Goal: Navigation & Orientation: Find specific page/section

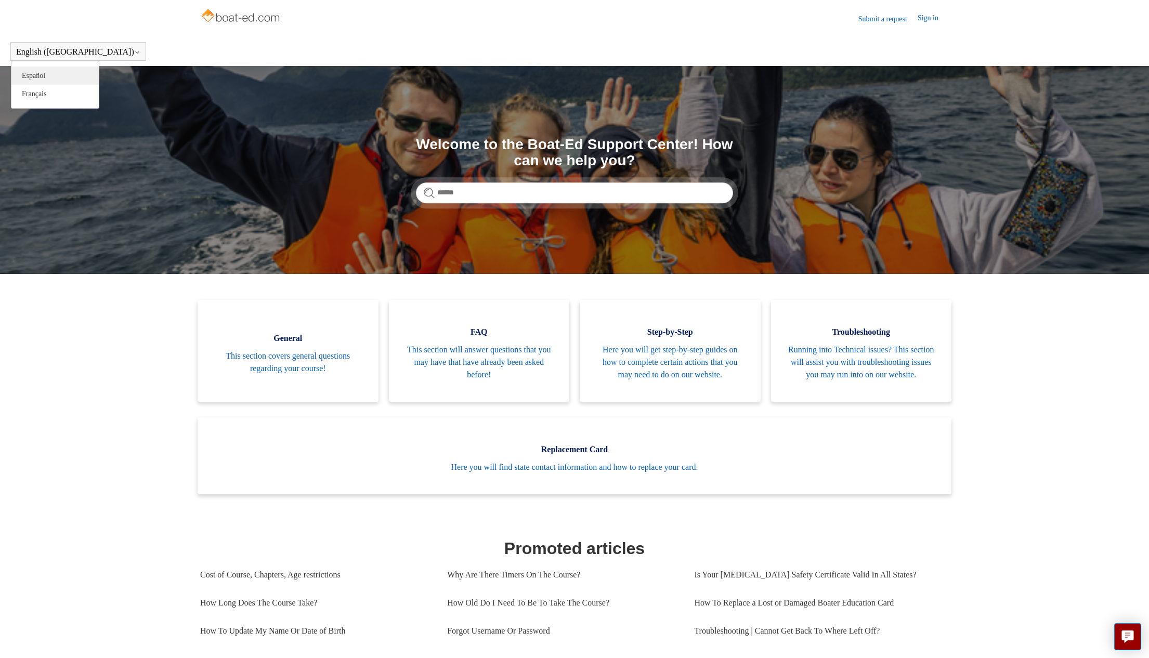
click at [40, 78] on link "Español" at bounding box center [54, 76] width 87 height 18
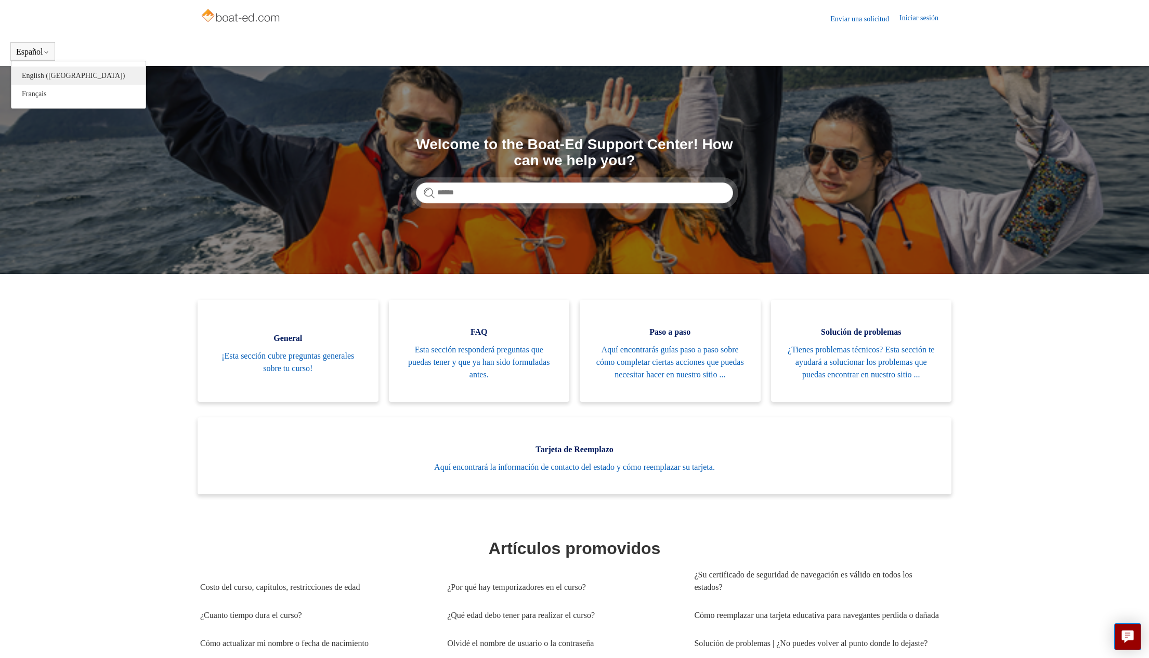
click at [39, 78] on link "English ([GEOGRAPHIC_DATA])" at bounding box center [78, 76] width 134 height 18
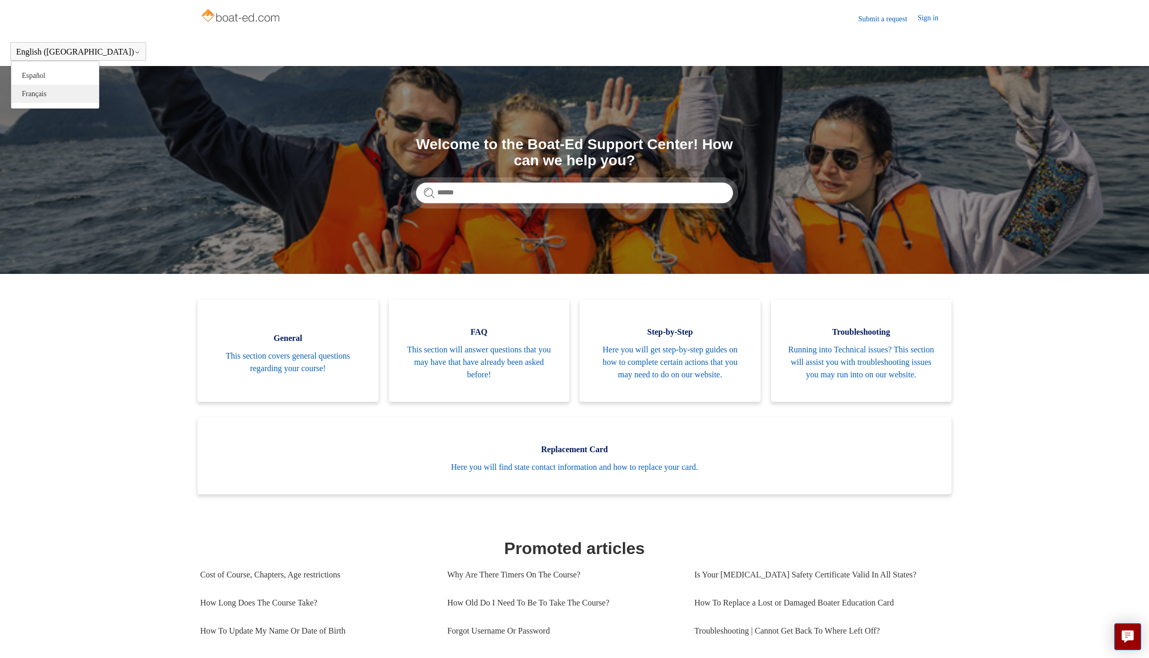
click at [41, 92] on link "Français" at bounding box center [54, 94] width 87 height 18
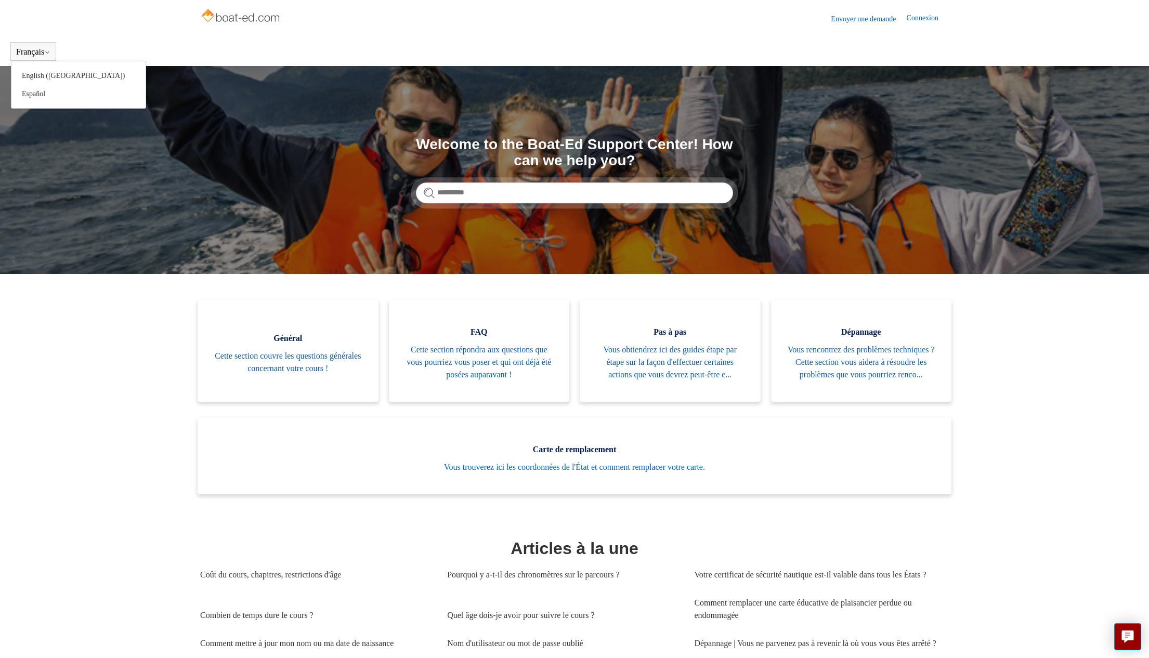
click at [46, 57] on div "Français English ([GEOGRAPHIC_DATA]) Español" at bounding box center [33, 51] width 46 height 19
click at [41, 94] on link "Español" at bounding box center [78, 94] width 134 height 18
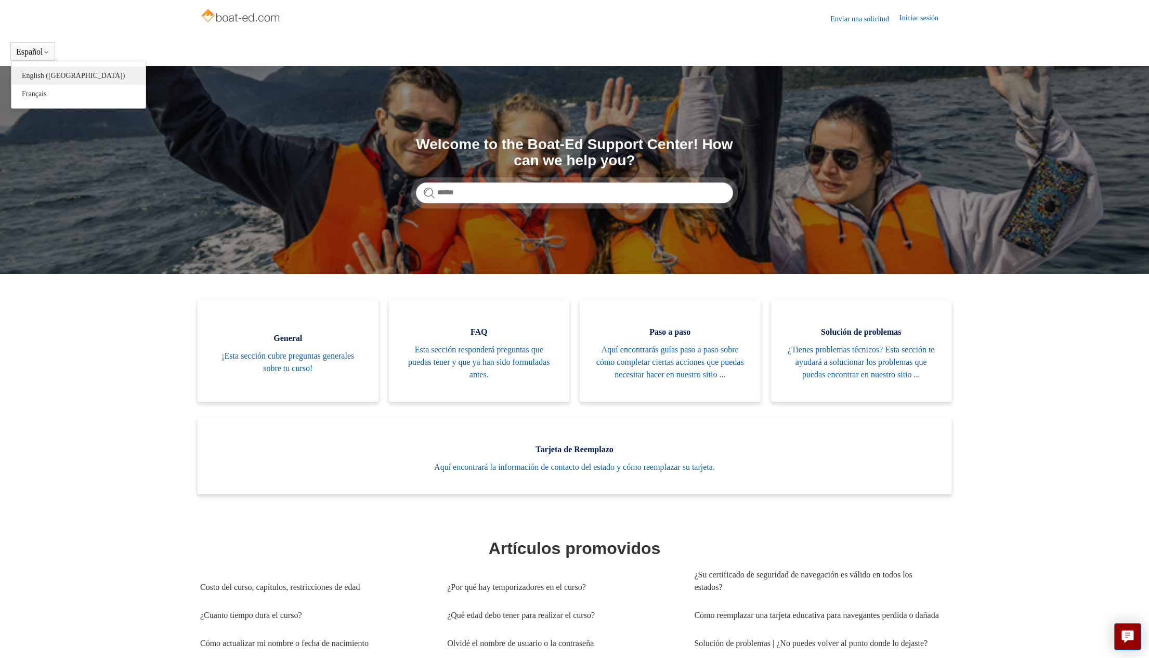
click at [49, 77] on link "English ([GEOGRAPHIC_DATA])" at bounding box center [78, 76] width 134 height 18
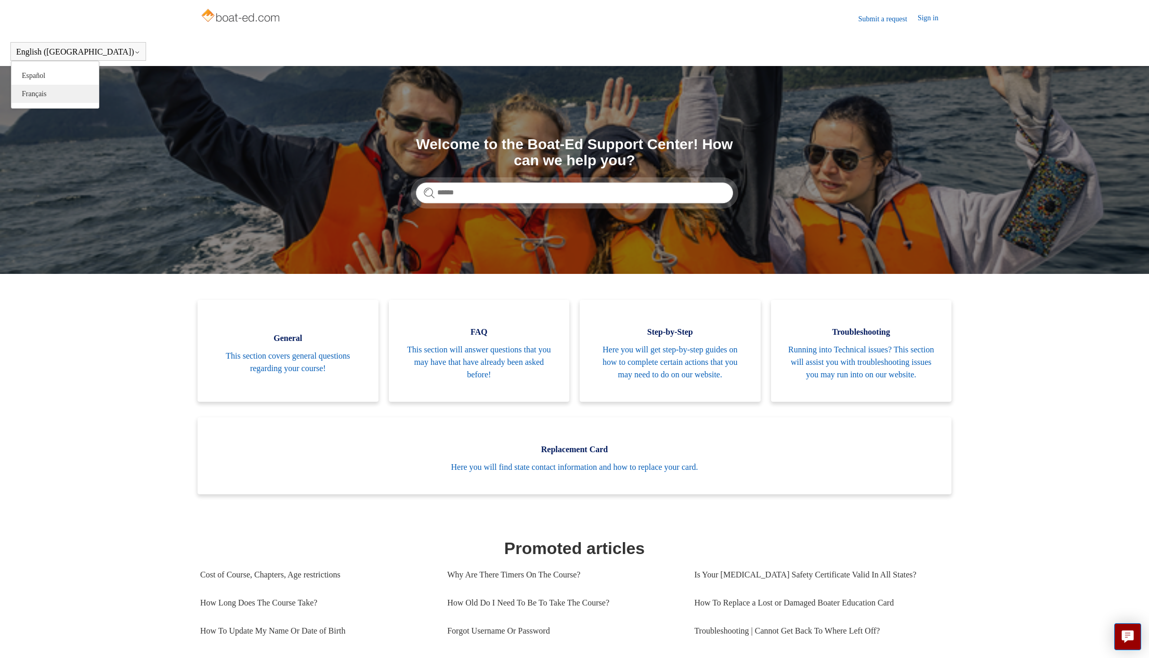
click at [49, 89] on link "Français" at bounding box center [54, 94] width 87 height 18
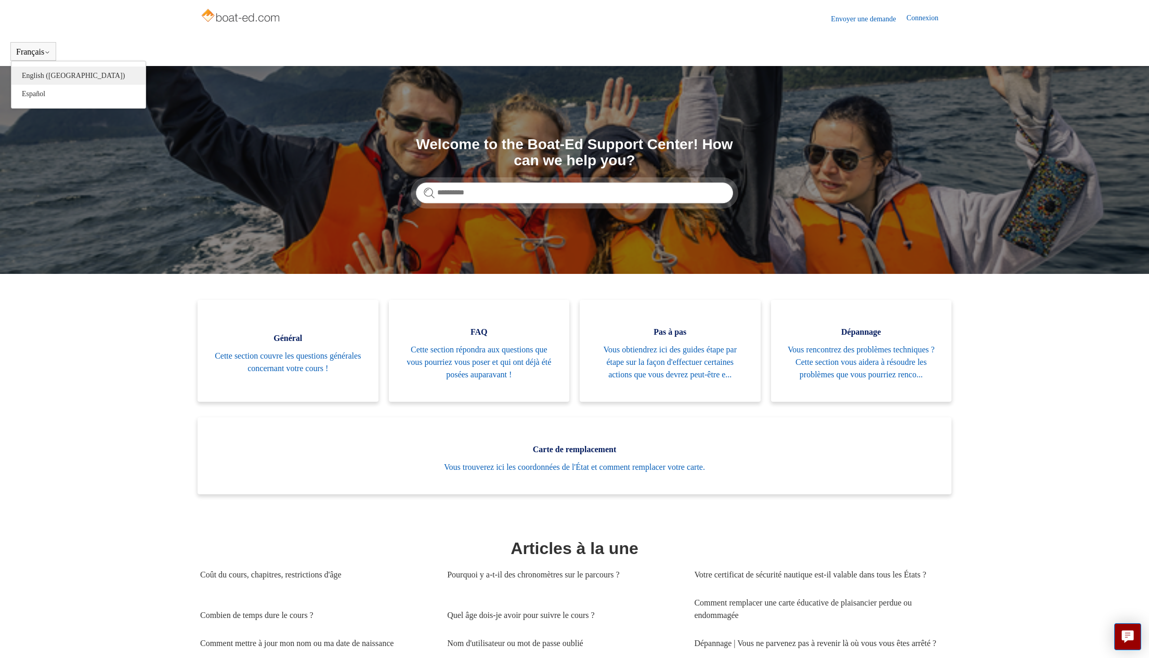
click at [50, 80] on link "English ([GEOGRAPHIC_DATA])" at bounding box center [78, 76] width 134 height 18
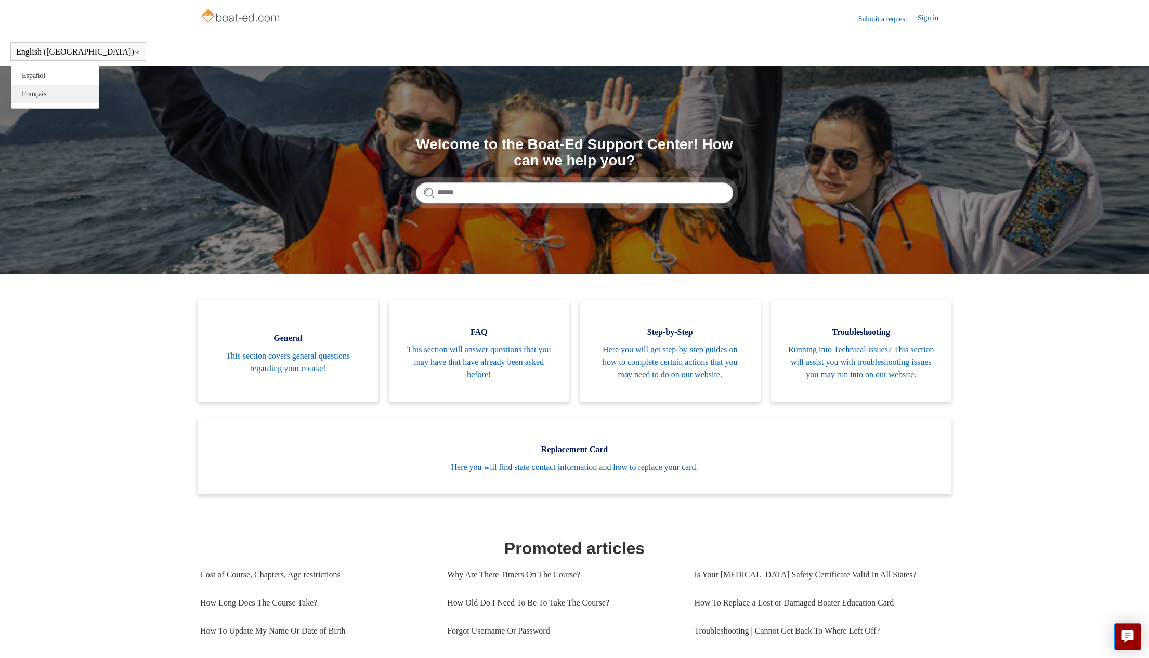
click at [46, 95] on link "Français" at bounding box center [54, 94] width 87 height 18
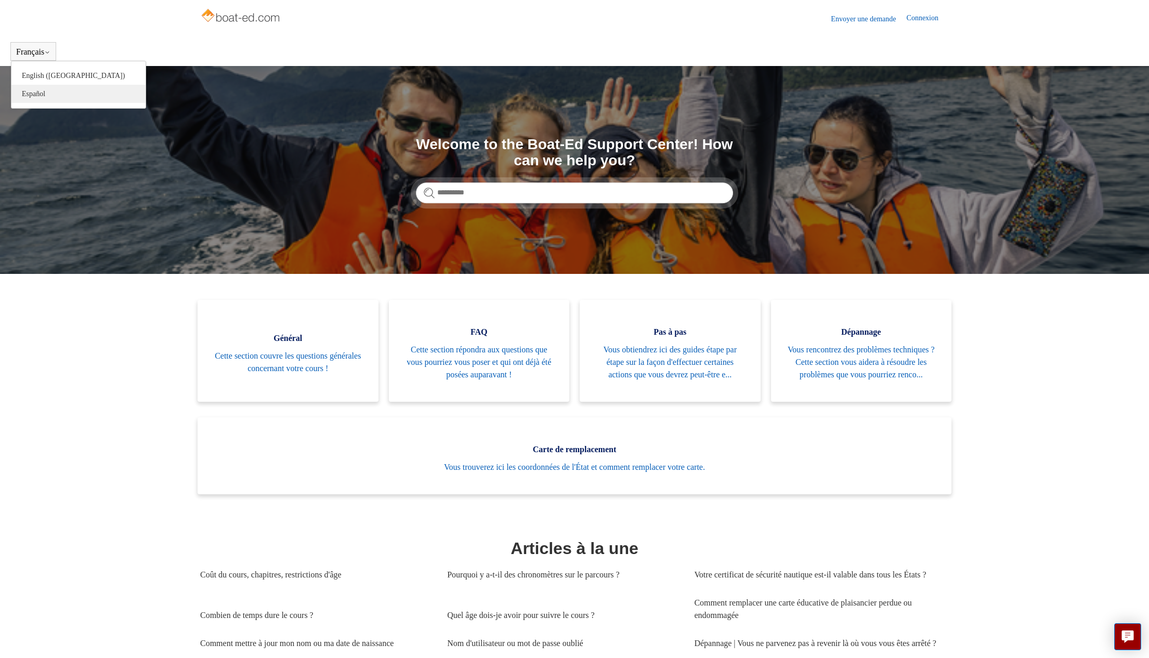
click at [47, 96] on link "Español" at bounding box center [78, 94] width 134 height 18
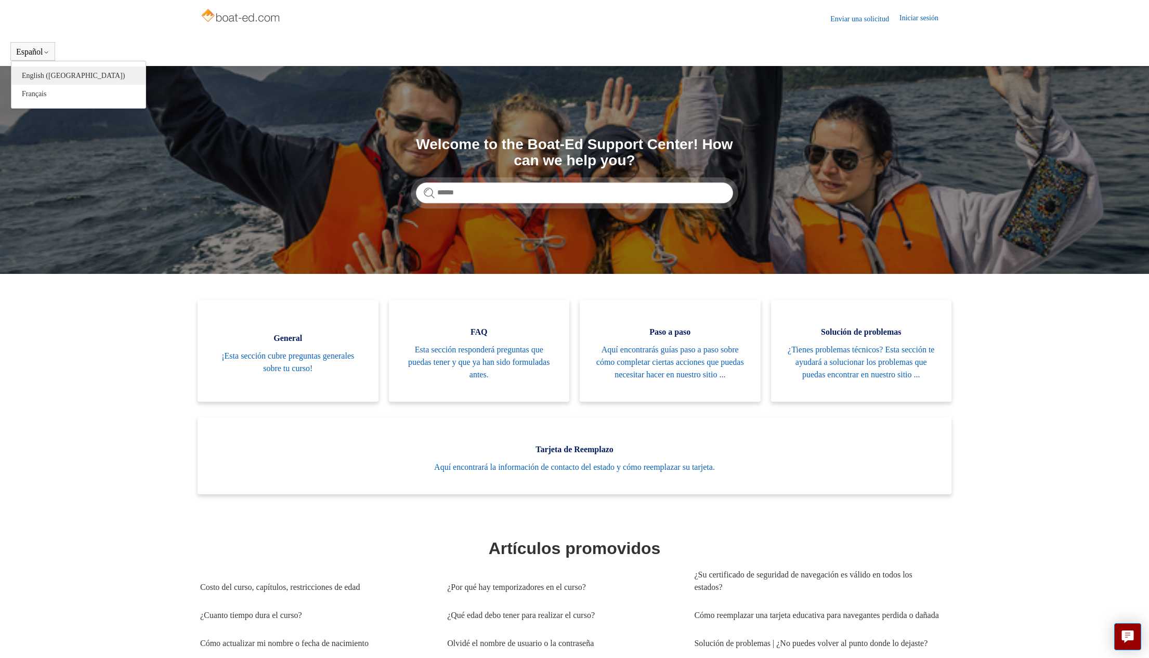
click at [49, 75] on link "English ([GEOGRAPHIC_DATA])" at bounding box center [78, 76] width 134 height 18
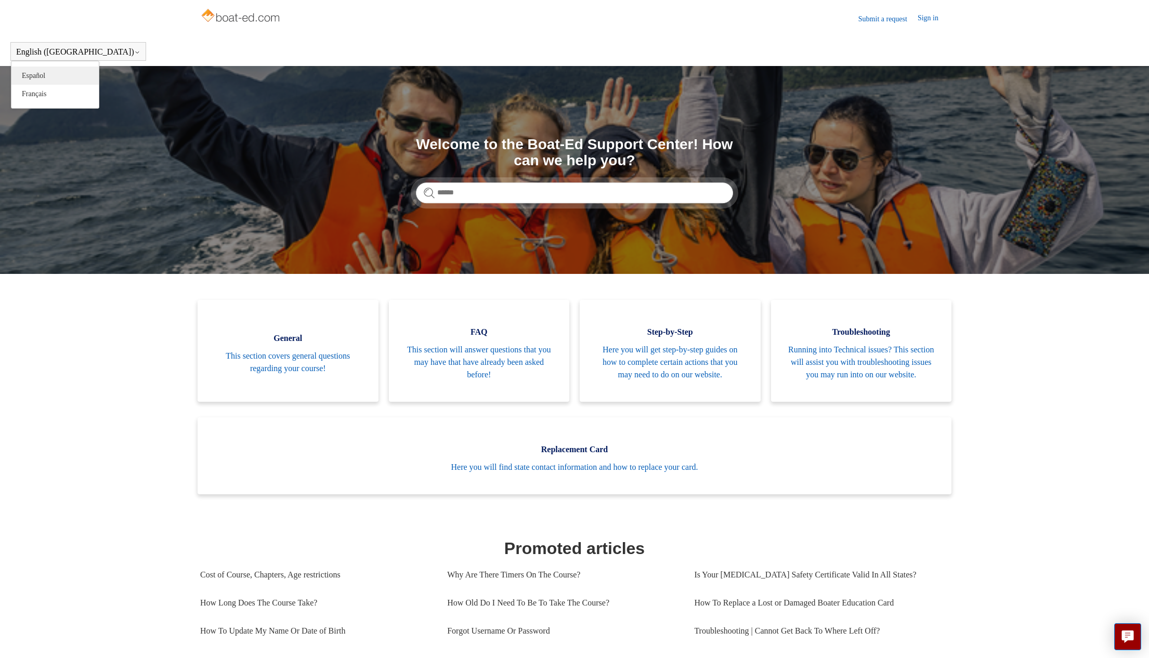
click at [46, 73] on link "Español" at bounding box center [54, 76] width 87 height 18
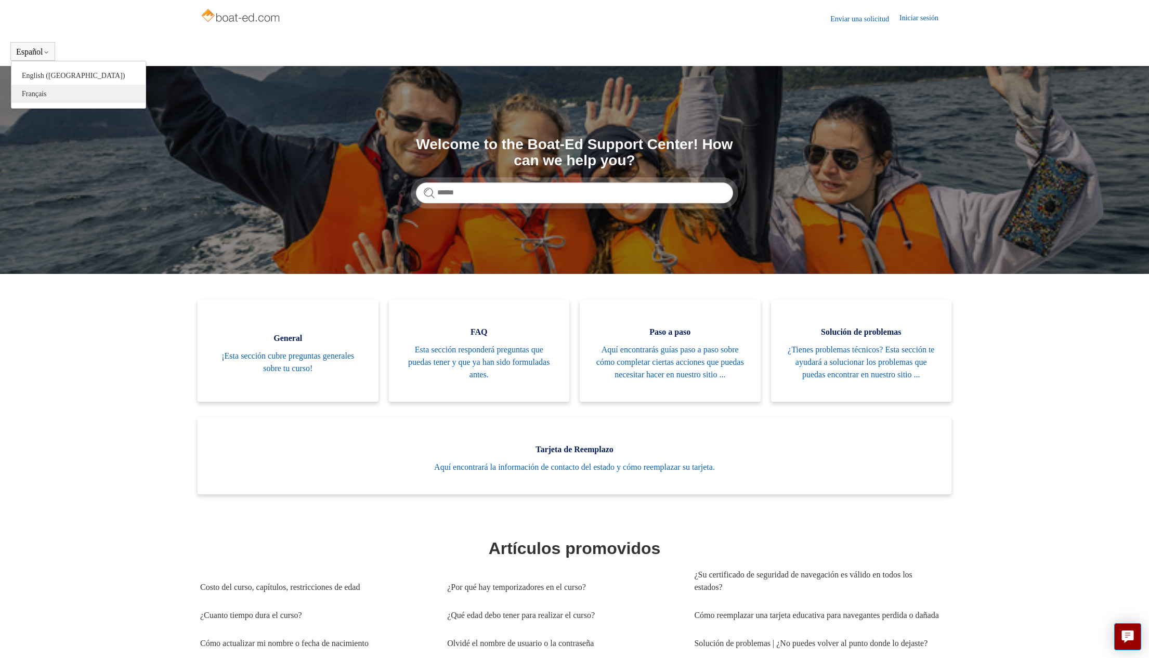
click at [44, 97] on link "Français" at bounding box center [78, 94] width 134 height 18
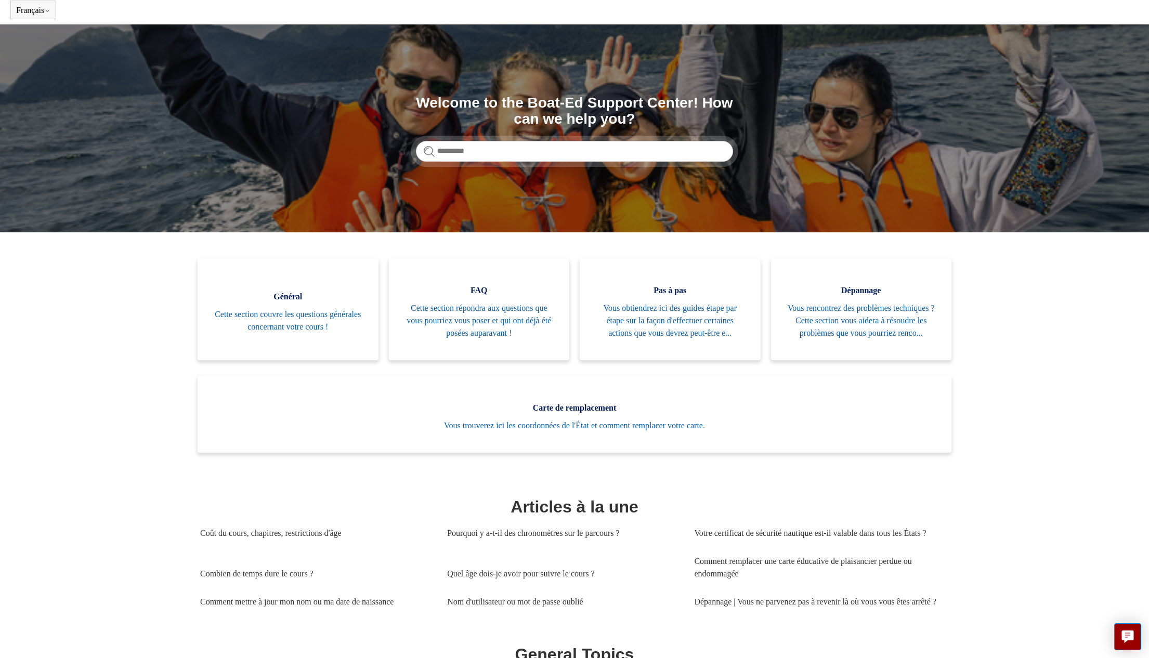
scroll to position [21, 0]
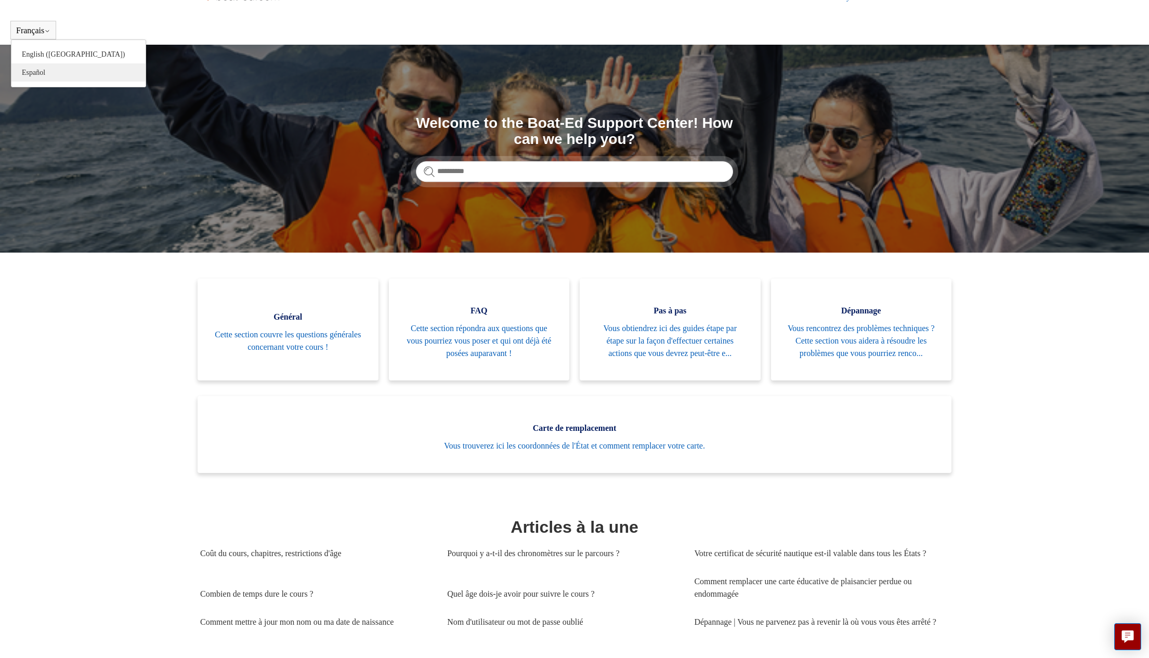
click at [47, 72] on link "Español" at bounding box center [78, 72] width 134 height 18
